Goal: Browse casually: Explore the website without a specific task or goal

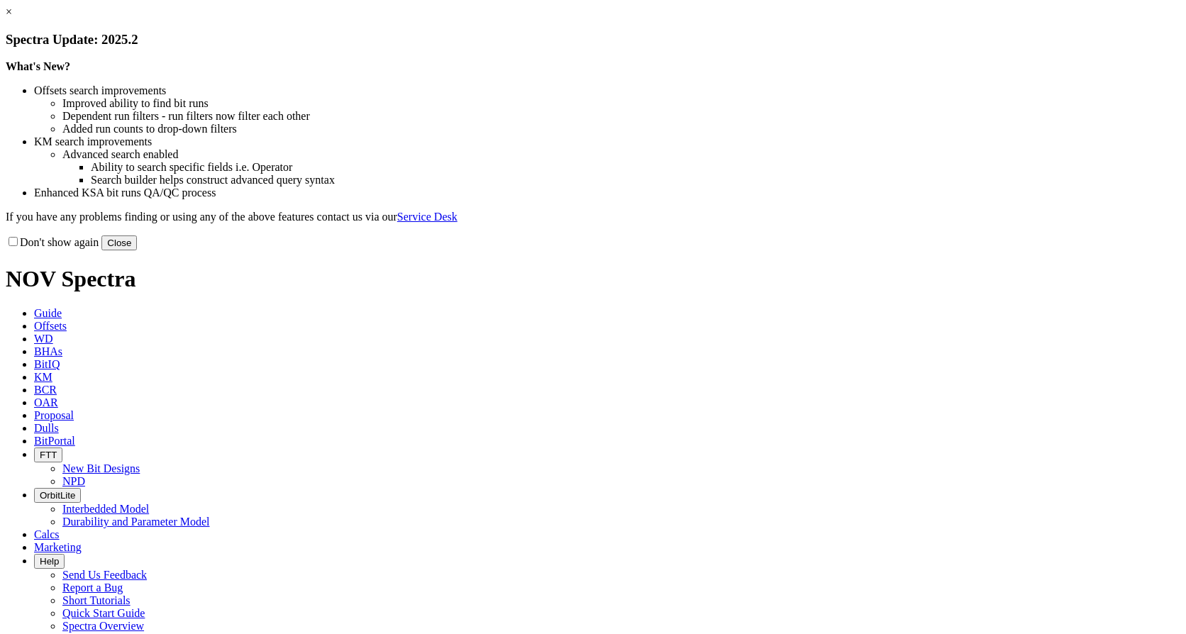
click at [137, 250] on button "Close" at bounding box center [118, 242] width 35 height 15
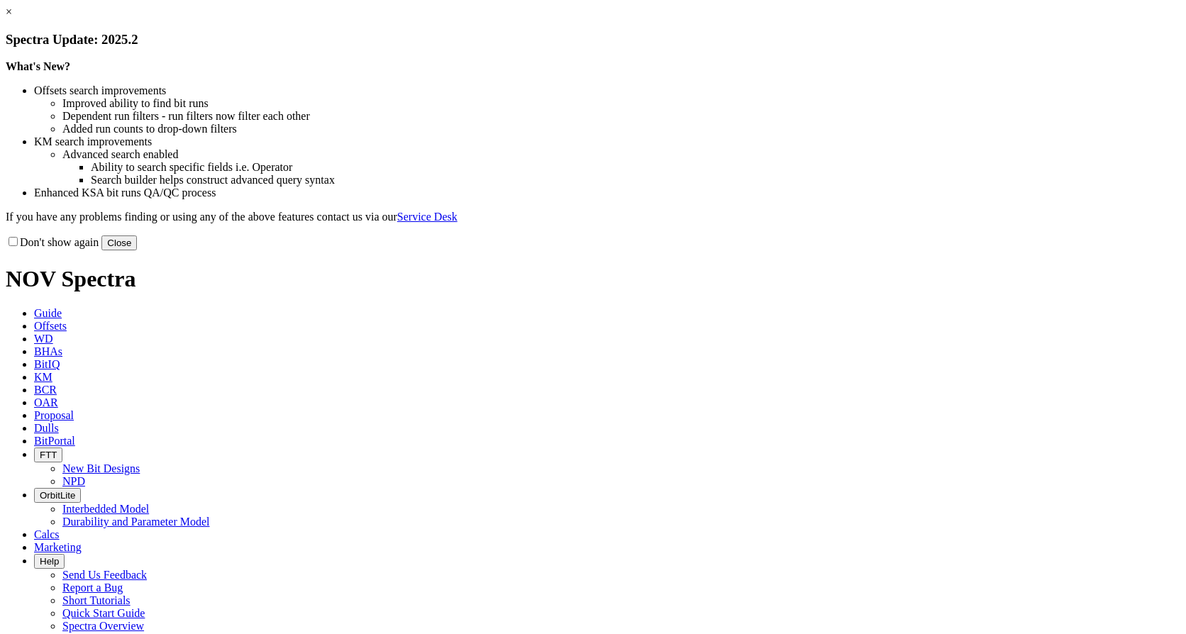
click at [137, 250] on button "Close" at bounding box center [118, 242] width 35 height 15
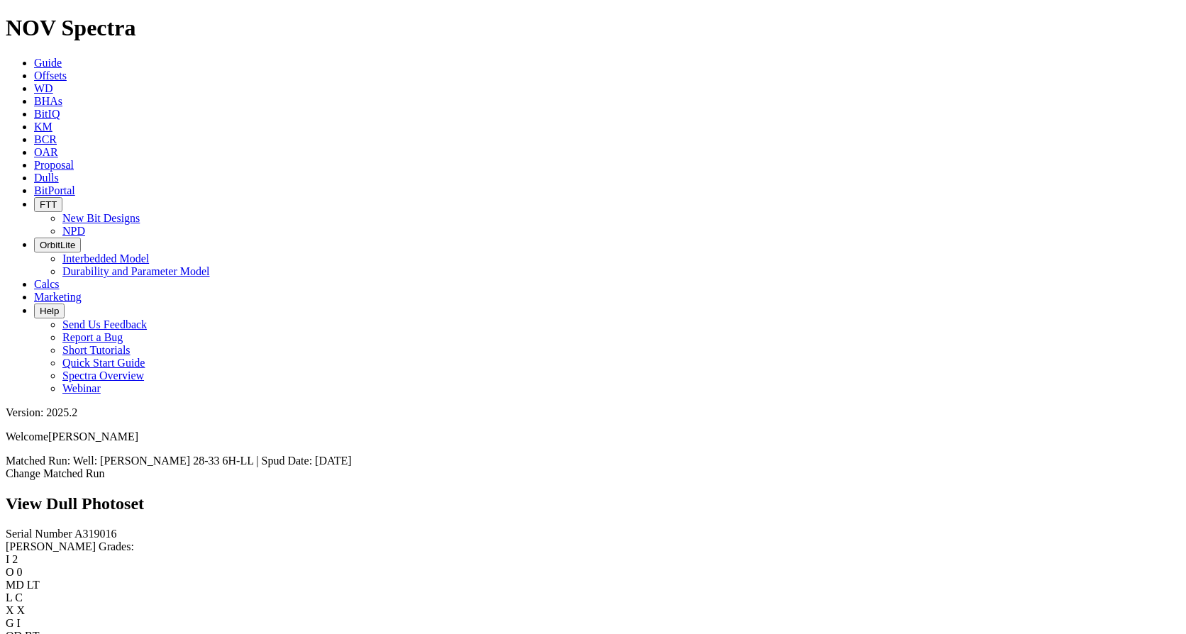
scroll to position [284, 0]
